Goal: Information Seeking & Learning: Learn about a topic

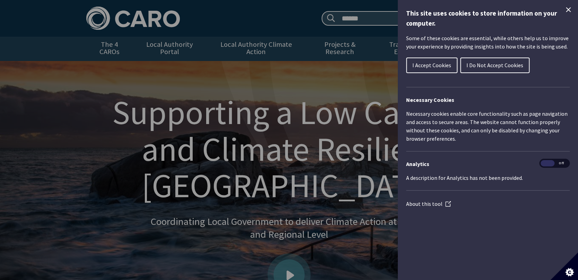
click at [471, 65] on span "I Do Not Accept Cookies" at bounding box center [494, 65] width 57 height 7
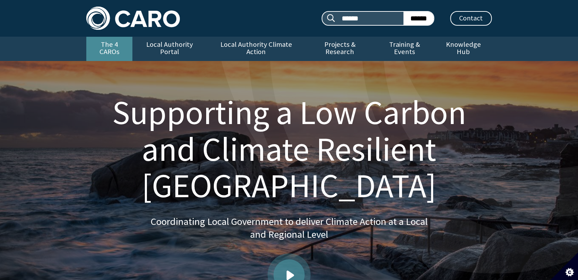
click at [104, 43] on link "The 4 CAROs" at bounding box center [109, 49] width 46 height 24
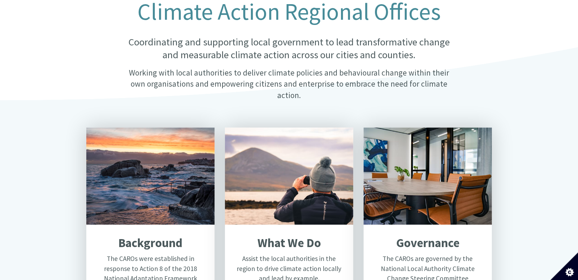
scroll to position [231, 0]
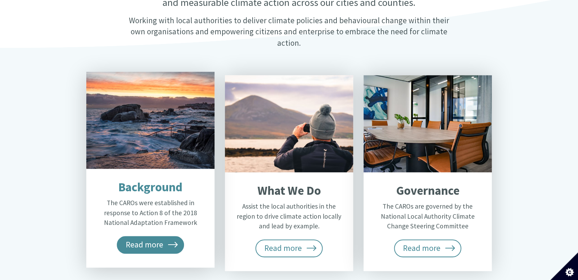
click at [147, 236] on span "Read more" at bounding box center [150, 244] width 67 height 17
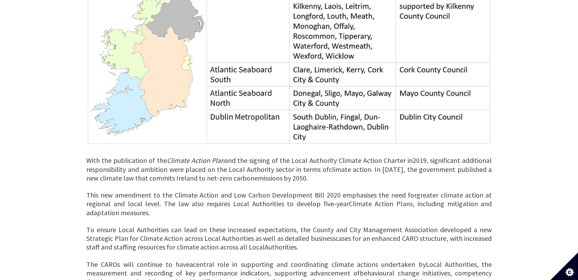
scroll to position [600, 0]
